Goal: Find specific page/section: Find specific page/section

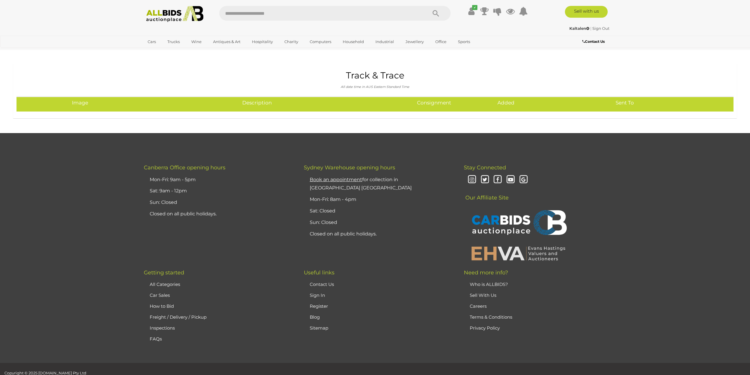
click at [466, 10] on ul "✔ Your account is up to date Transaction History Current Bids" at bounding box center [493, 11] width 76 height 11
click at [470, 10] on icon at bounding box center [471, 11] width 6 height 11
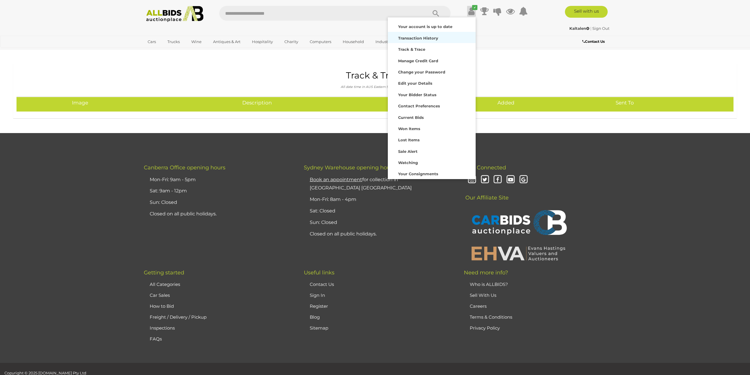
click at [427, 39] on strong "Transaction History" at bounding box center [418, 38] width 40 height 5
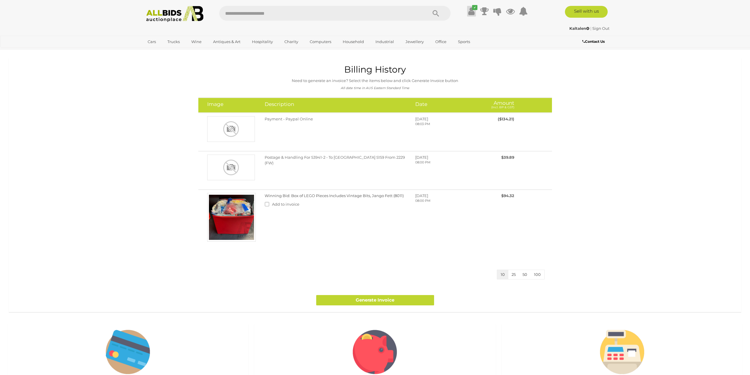
click at [472, 12] on icon at bounding box center [471, 11] width 6 height 11
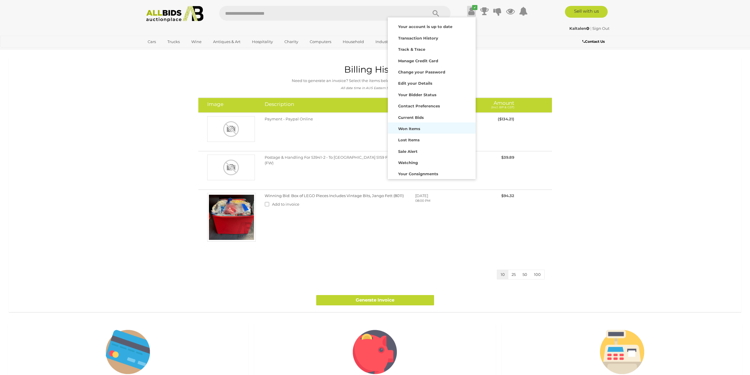
click at [418, 128] on strong "Won Items" at bounding box center [409, 128] width 22 height 5
